Goal: Transaction & Acquisition: Purchase product/service

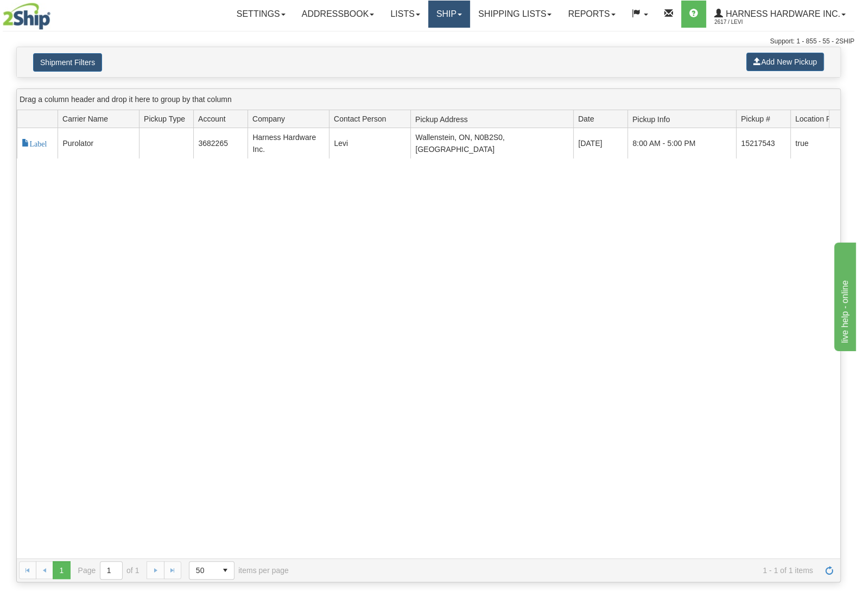
click at [439, 16] on link "Ship" at bounding box center [449, 14] width 42 height 27
click at [442, 40] on link "Ship Screen" at bounding box center [420, 38] width 98 height 14
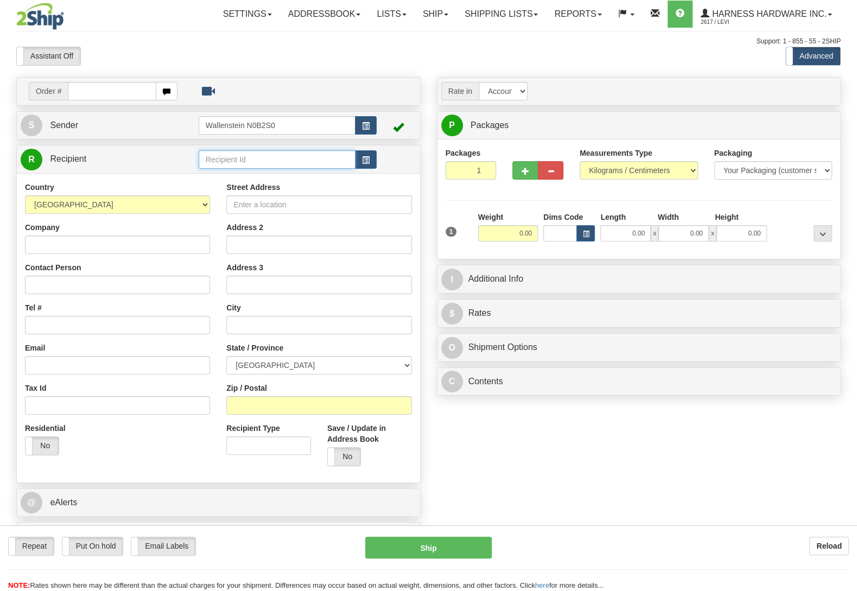
click at [246, 160] on input "text" at bounding box center [277, 159] width 157 height 18
type input "henm"
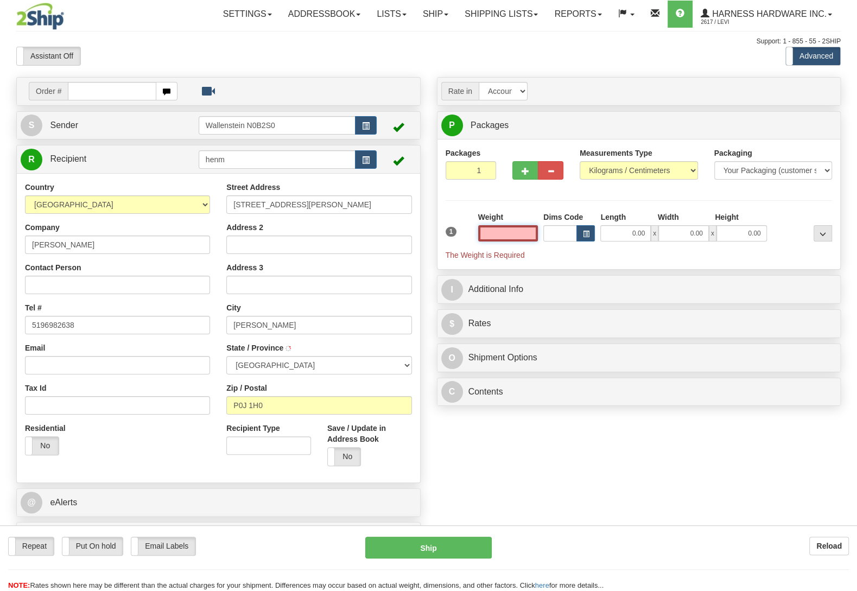
type input "[PERSON_NAME]"
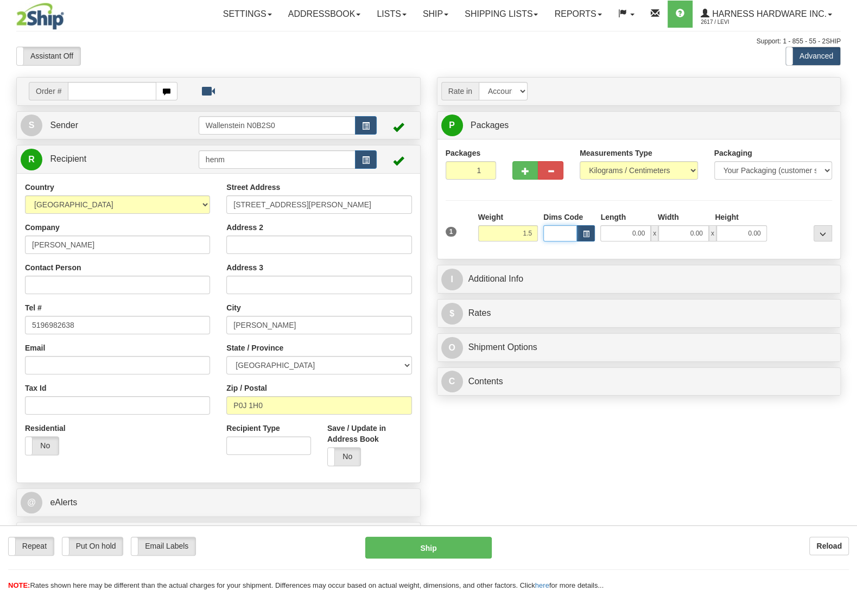
type input "1.50"
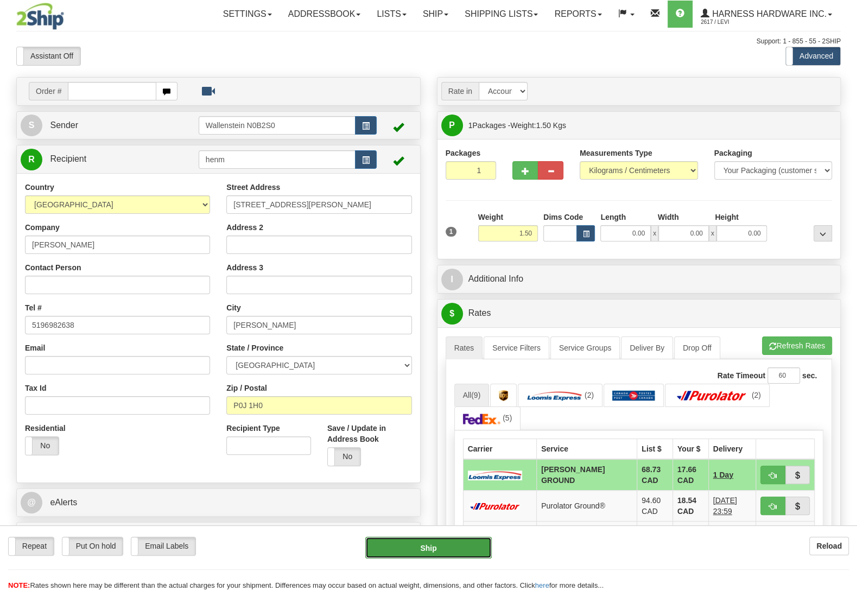
click at [464, 548] on button "Ship" at bounding box center [428, 548] width 126 height 22
type input "DD"
